Goal: Task Accomplishment & Management: Manage account settings

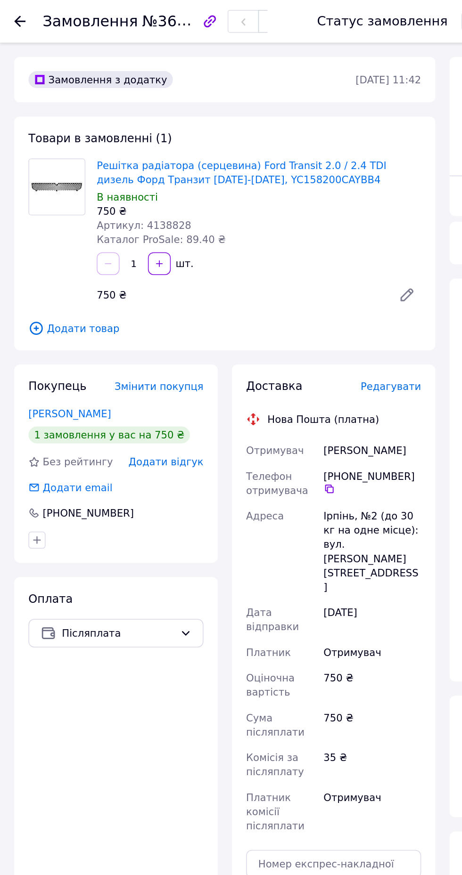
click at [10, 16] on icon at bounding box center [13, 14] width 8 height 8
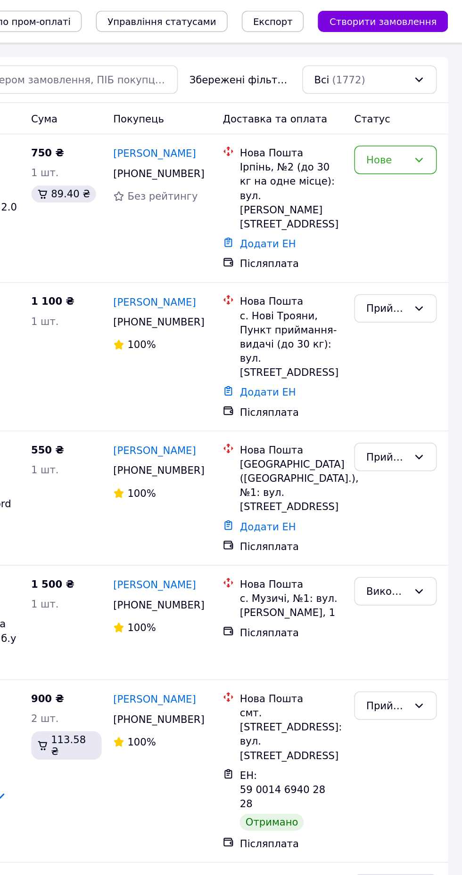
click at [409, 103] on div "Нове" at bounding box center [411, 106] width 27 height 10
click at [402, 127] on li "Прийнято" at bounding box center [418, 125] width 54 height 17
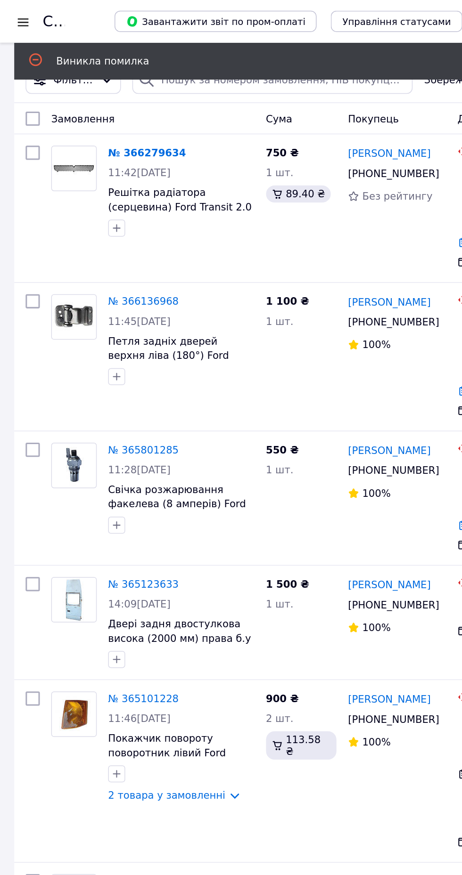
click at [15, 15] on div at bounding box center [15, 14] width 12 height 9
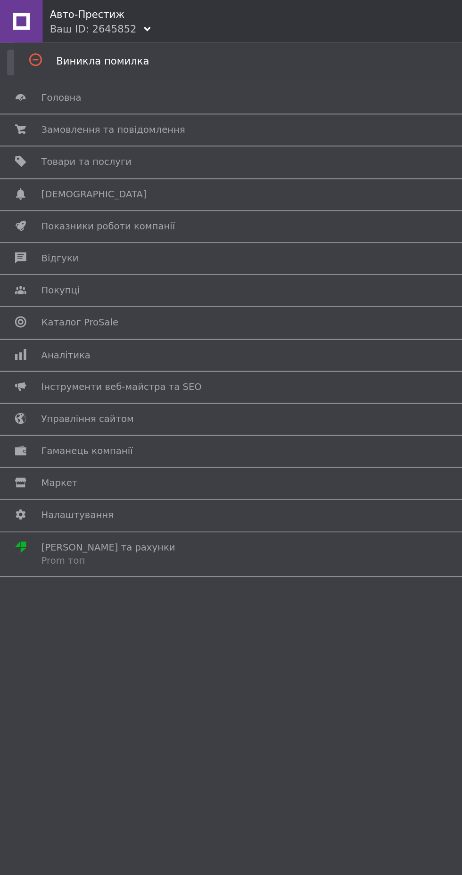
click at [39, 107] on span "Товари та послуги" at bounding box center [57, 107] width 60 height 8
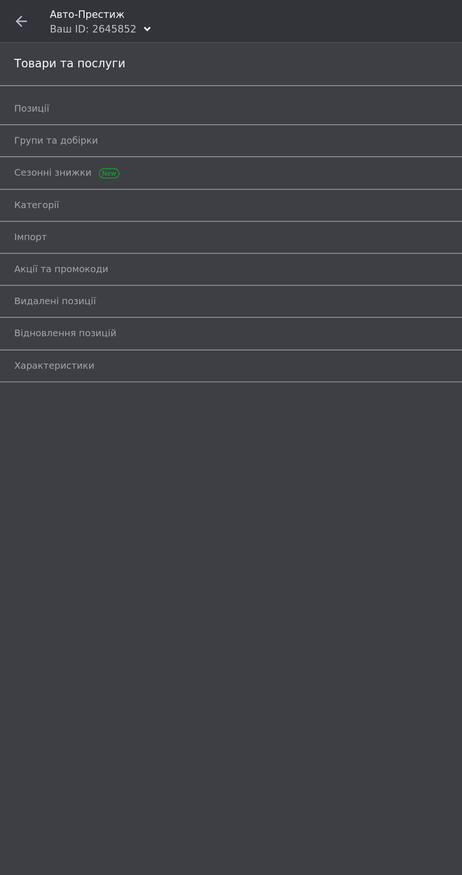
click at [24, 76] on span "Позиції" at bounding box center [20, 72] width 23 height 8
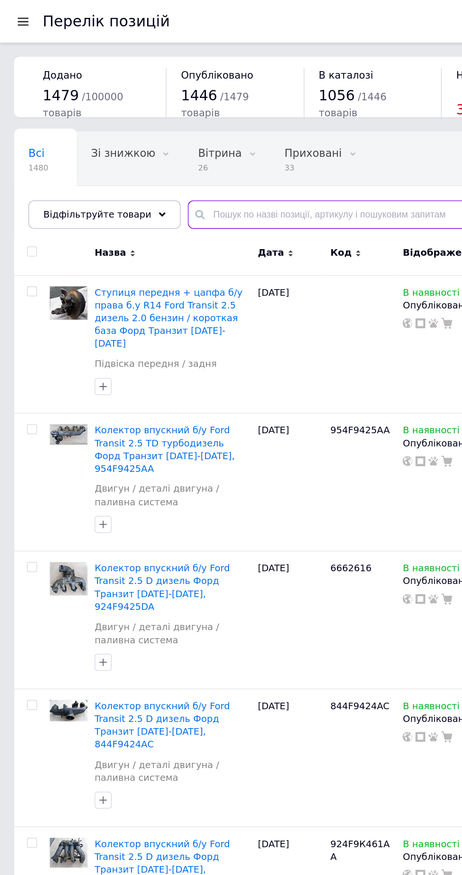
click at [151, 139] on input "text" at bounding box center [283, 142] width 318 height 19
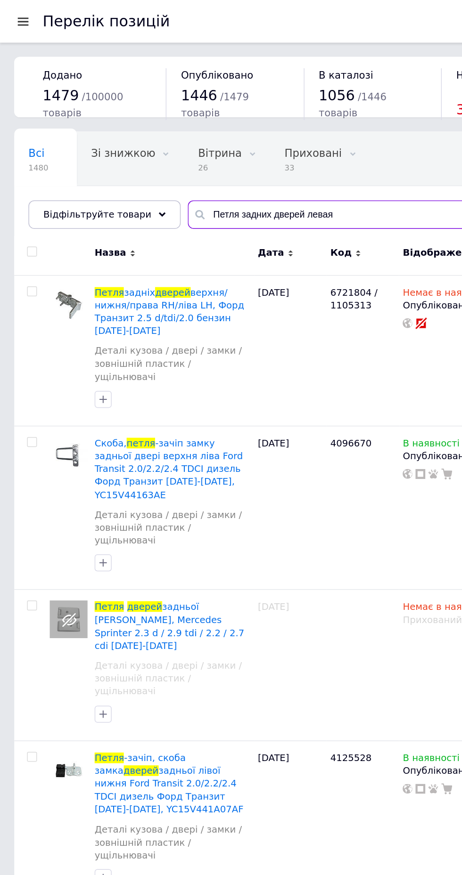
type input "Петля задних дверей левая"
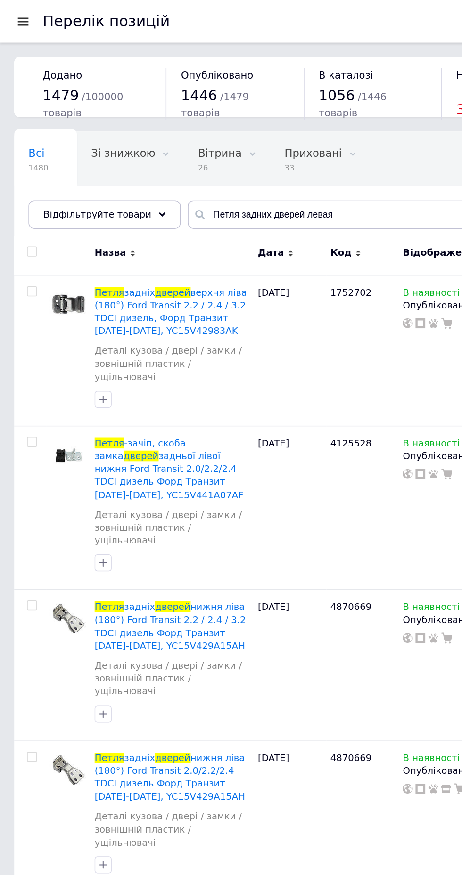
click at [90, 202] on span "верхня ліва (180°) Ford Transit 2.2 / 2.4 / 3.2 TDCI дизель, Форд Транзит [DATE…" at bounding box center [113, 206] width 101 height 33
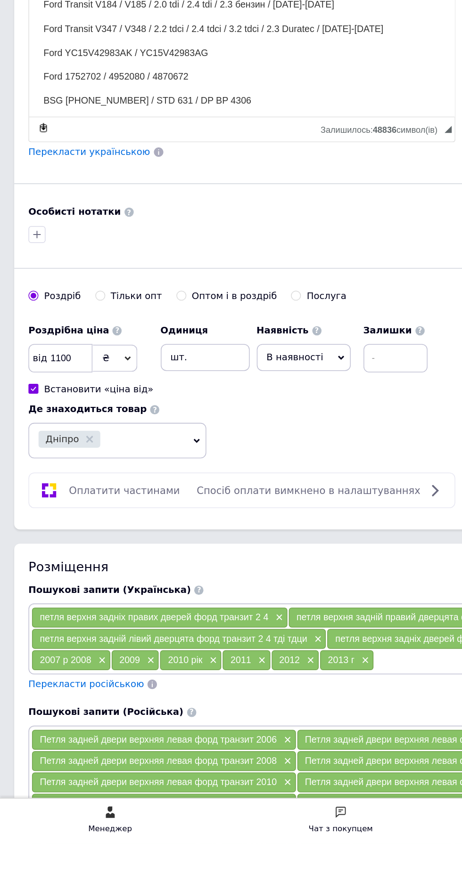
scroll to position [242, 0]
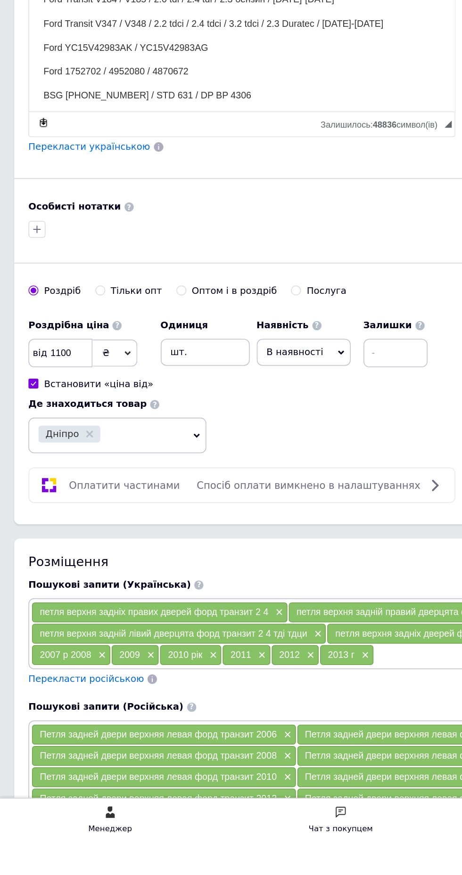
click at [185, 546] on span "В наявності" at bounding box center [196, 549] width 38 height 7
click at [171, 564] on li "Немає в наявності" at bounding box center [202, 574] width 62 height 22
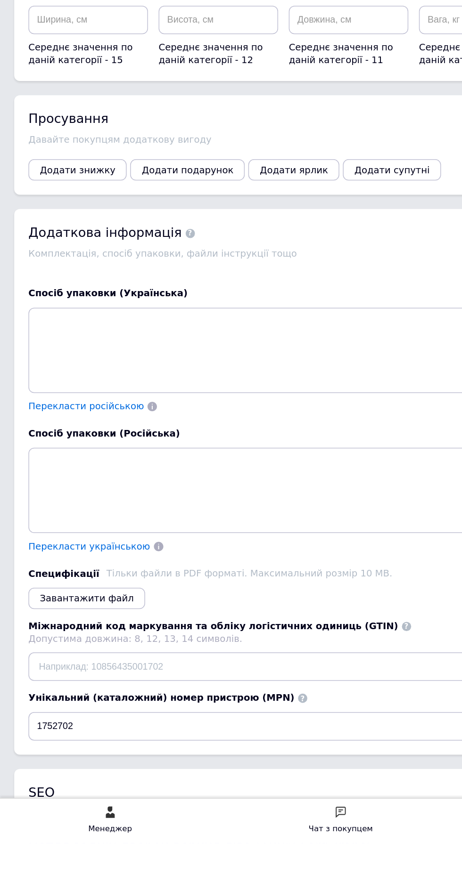
scroll to position [1549, 0]
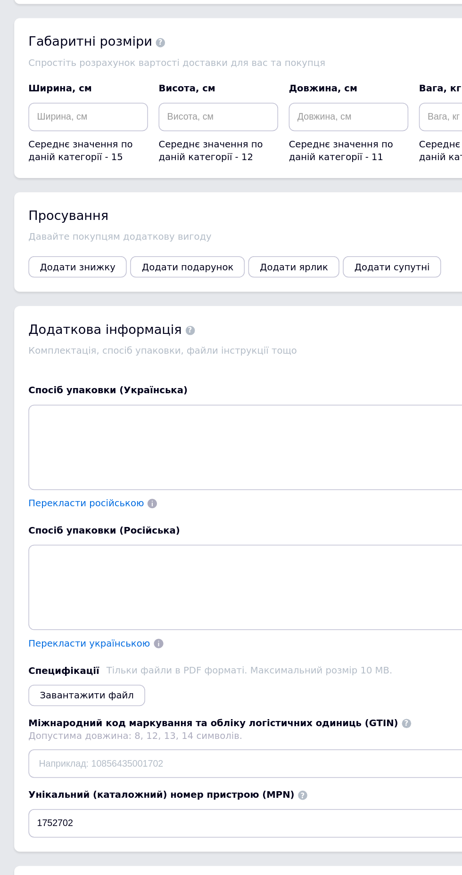
checkbox input "true"
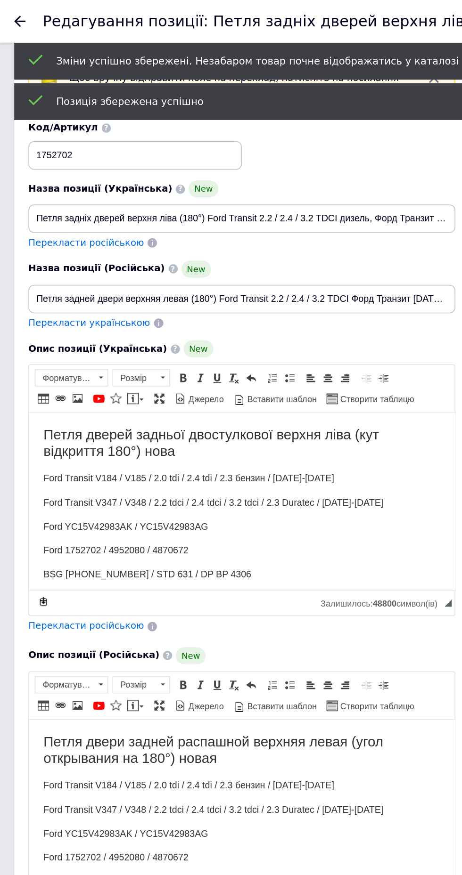
scroll to position [0, 0]
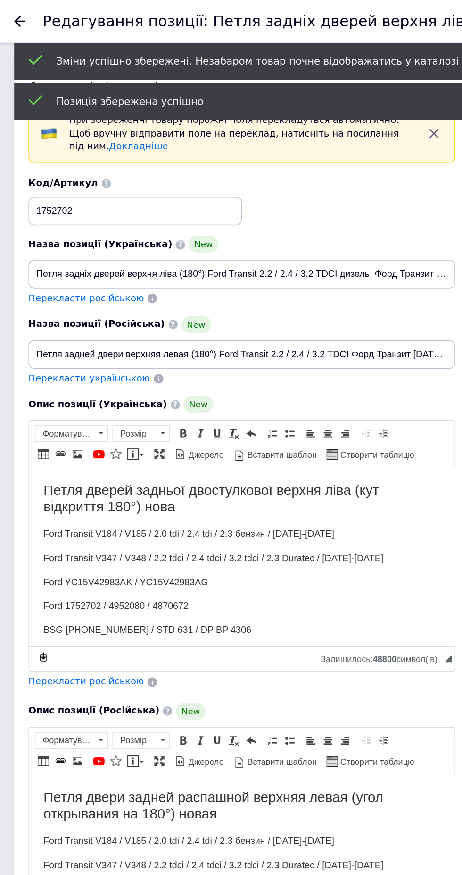
click at [9, 16] on icon at bounding box center [13, 14] width 8 height 8
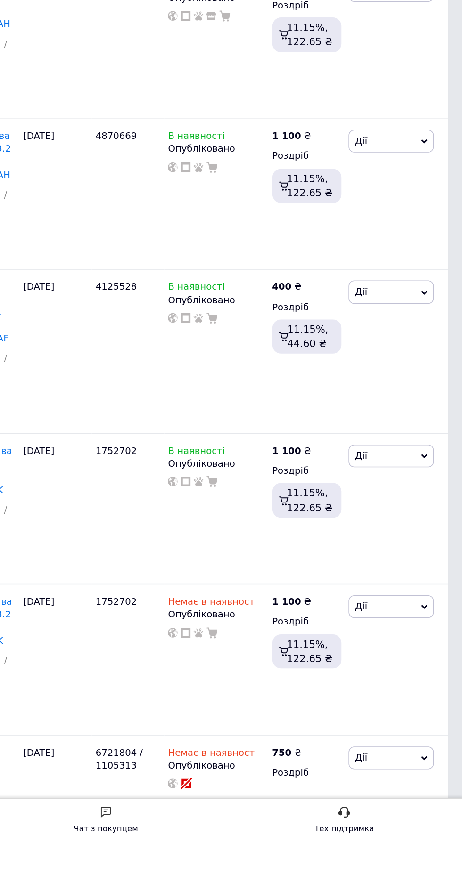
scroll to position [204, 0]
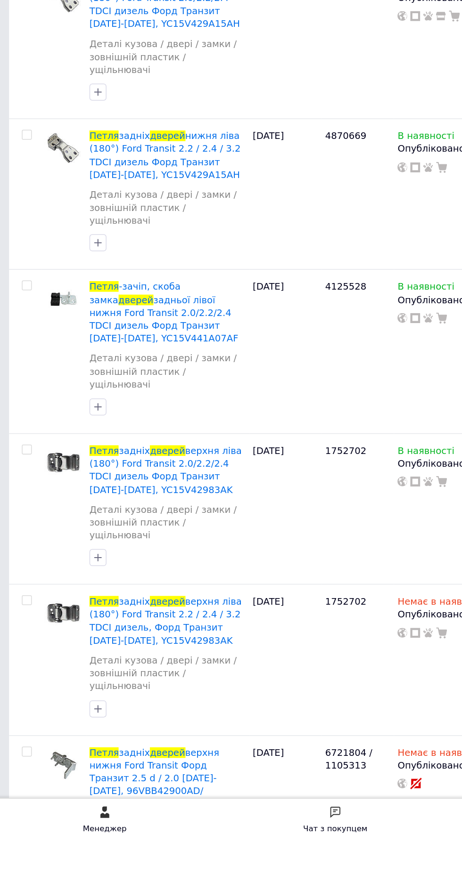
click at [100, 612] on span "верхня ліва (180°) Ford Transit 2.0/2.2/2.4 TDCI дизель Форд Транзит [DATE]-[DA…" at bounding box center [113, 628] width 101 height 33
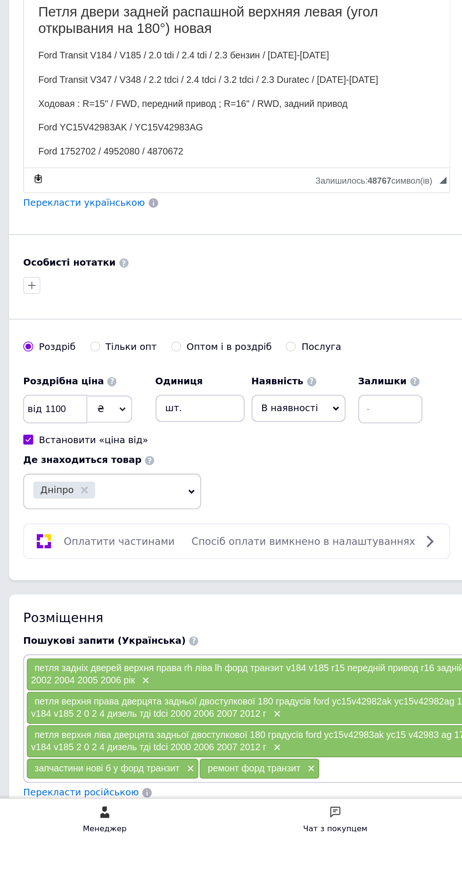
click at [184, 581] on span "В наявності" at bounding box center [201, 587] width 63 height 18
click at [171, 602] on li "Немає в наявності" at bounding box center [202, 611] width 62 height 22
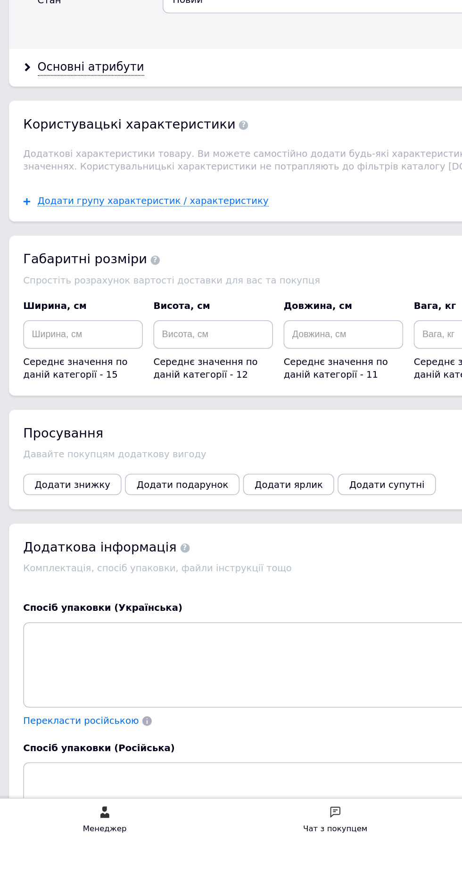
scroll to position [1573, 0]
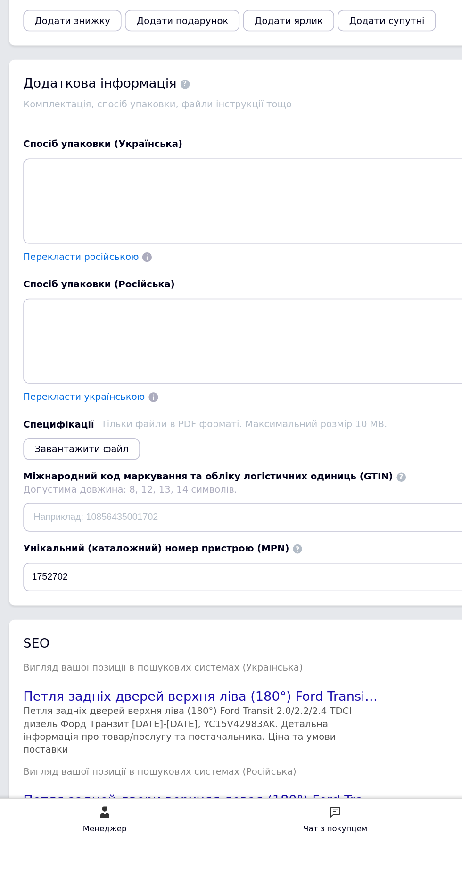
checkbox input "true"
